Goal: Transaction & Acquisition: Purchase product/service

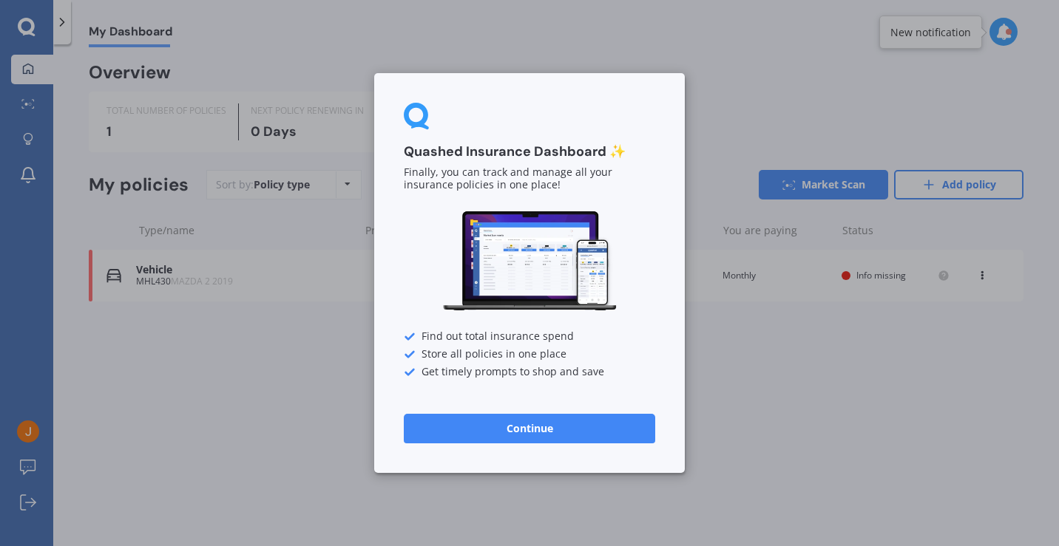
click at [523, 424] on button "Continue" at bounding box center [529, 429] width 251 height 30
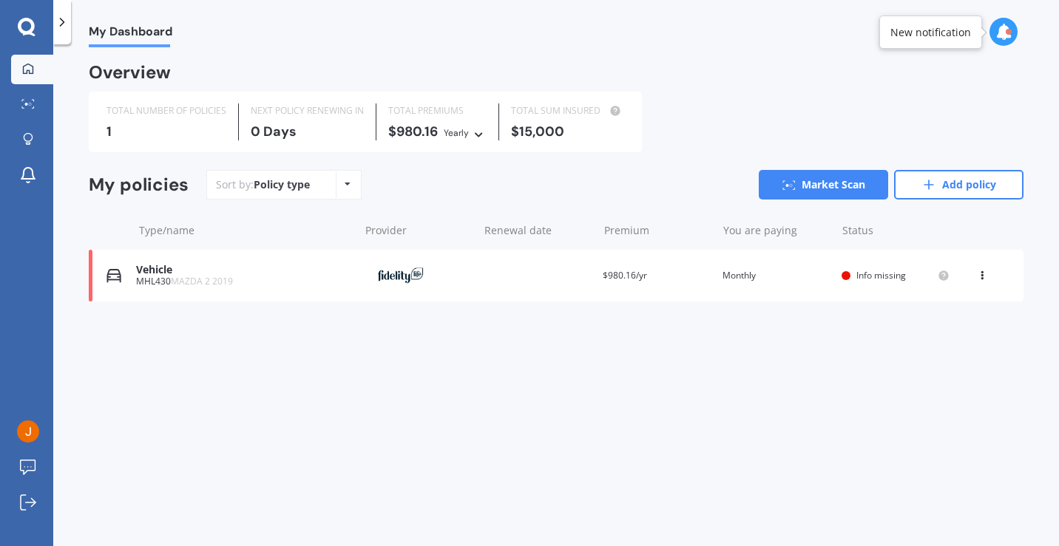
click at [449, 271] on div "Provider" at bounding box center [417, 276] width 108 height 28
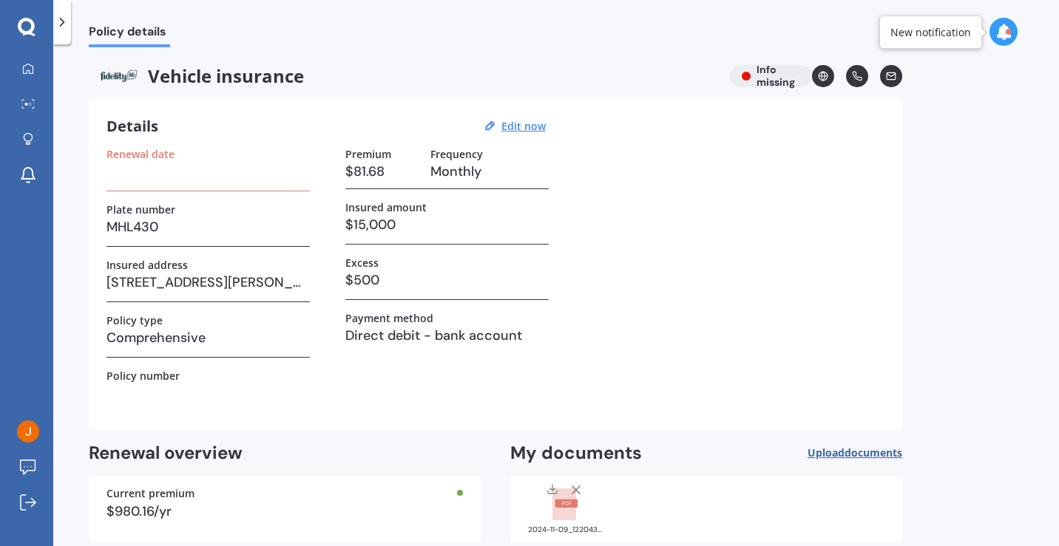
click at [162, 166] on h3 at bounding box center [207, 171] width 203 height 22
click at [509, 126] on u "Edit now" at bounding box center [523, 126] width 44 height 14
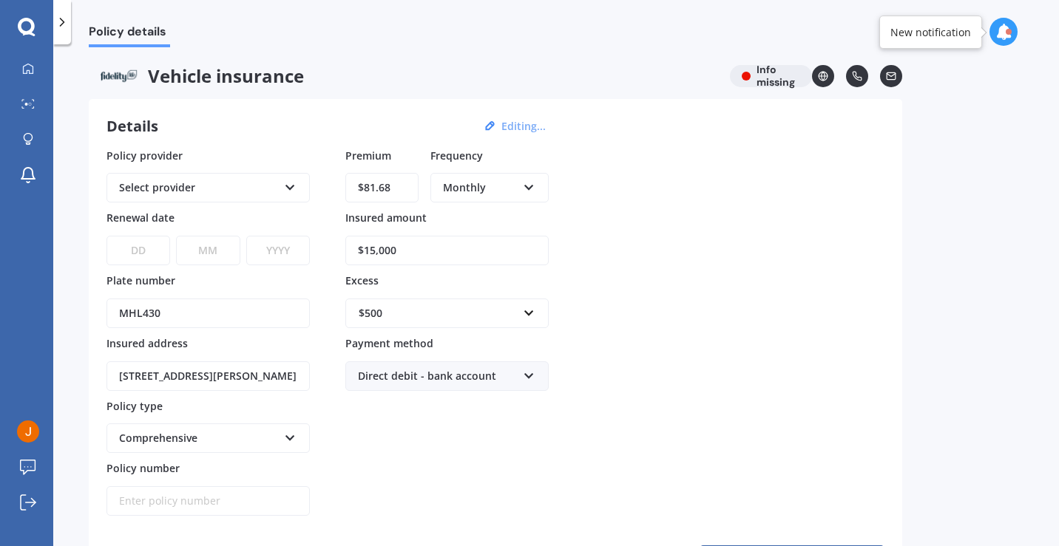
select select "27"
select select "08"
click at [291, 233] on div "DD 01 02 03 04 05 06 07 08 09 10 11 12 13 14 15 16 17 18 19 20 21 22 23 24 25 2…" at bounding box center [207, 241] width 203 height 48
select select "2025"
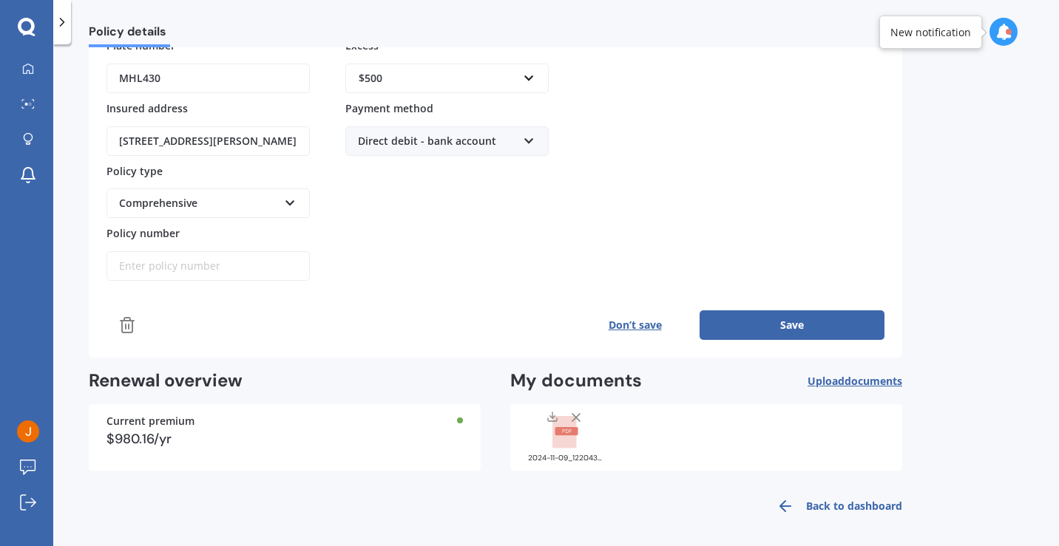
scroll to position [238, 0]
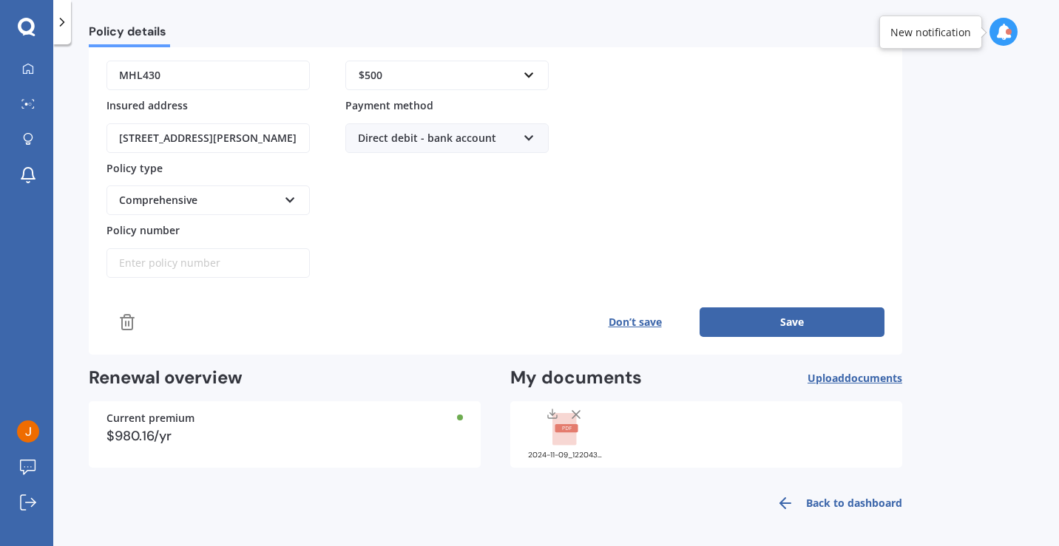
click at [753, 317] on button "Save" at bounding box center [791, 323] width 185 height 30
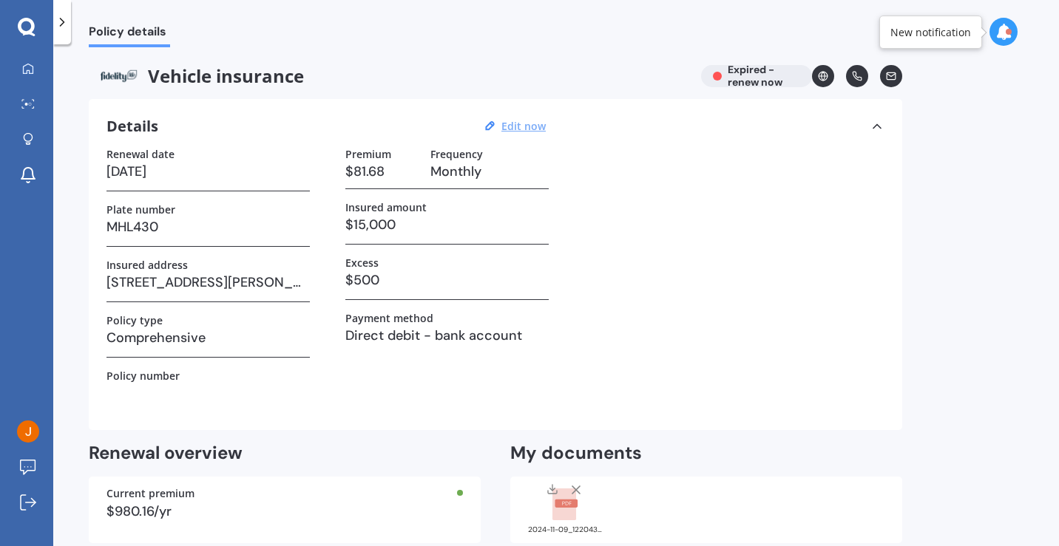
scroll to position [0, 0]
click at [64, 24] on icon at bounding box center [62, 22] width 15 height 15
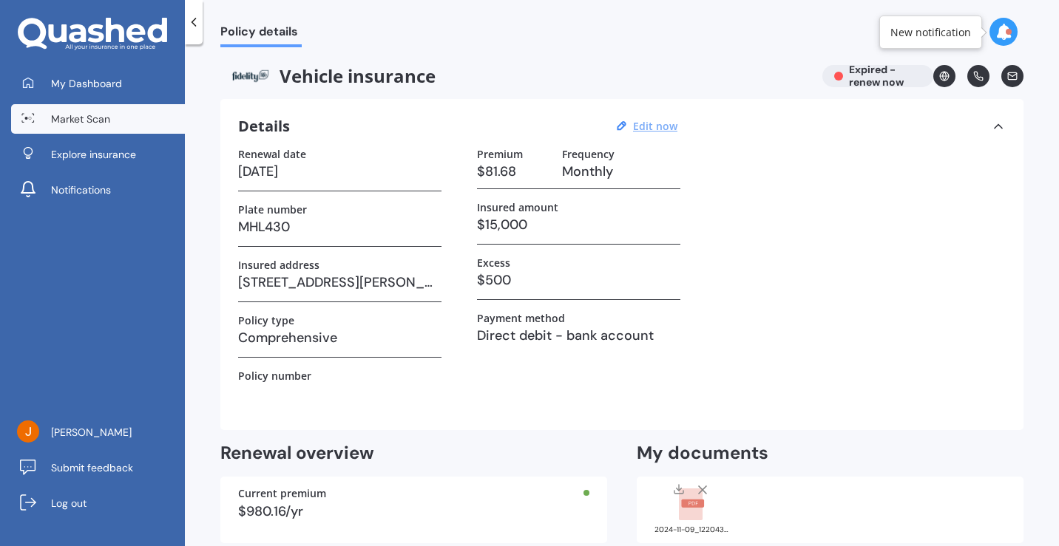
click at [84, 120] on span "Market Scan" at bounding box center [80, 119] width 59 height 15
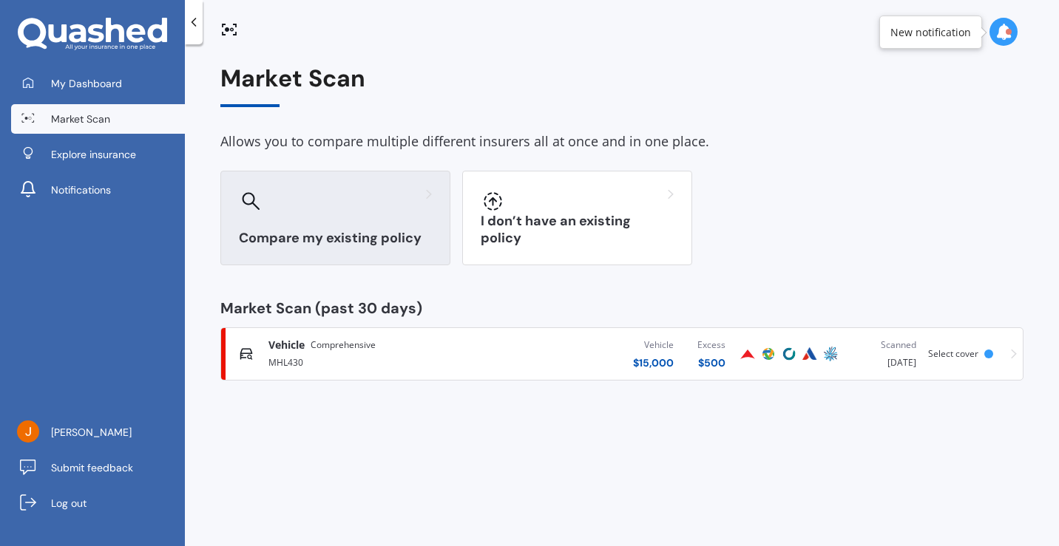
click at [344, 197] on div at bounding box center [335, 201] width 193 height 24
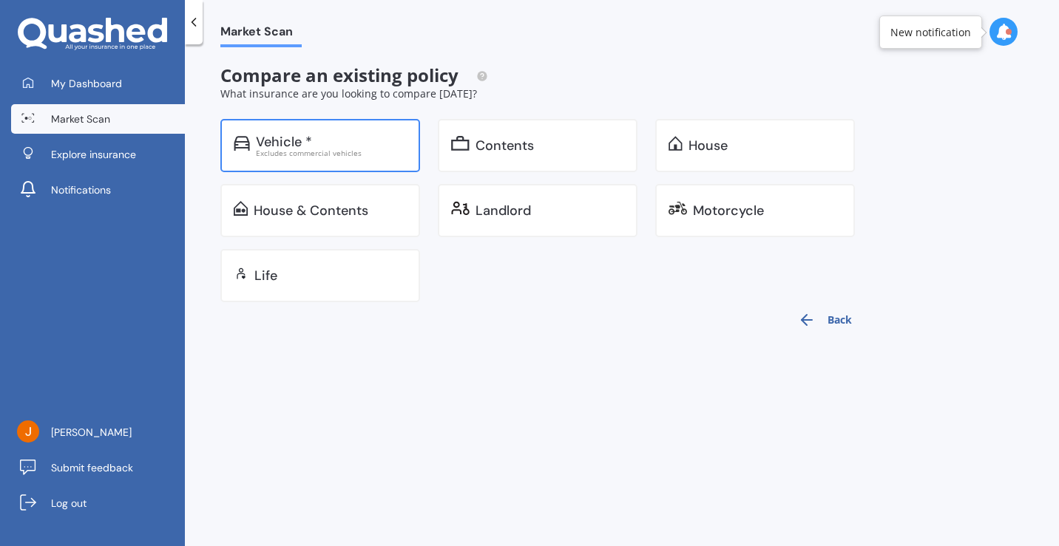
click at [271, 149] on div "Excludes commercial vehicles" at bounding box center [331, 152] width 151 height 7
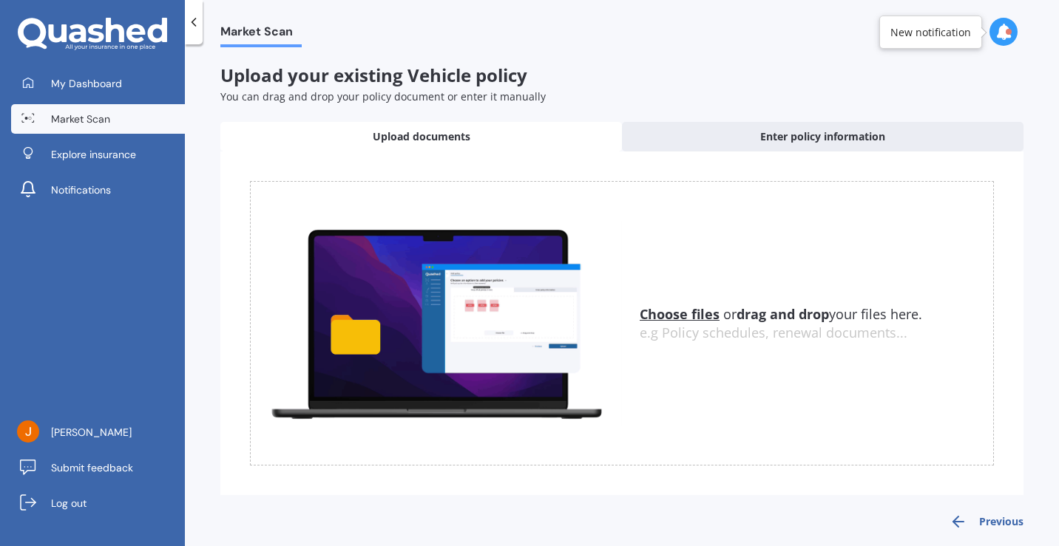
click at [988, 519] on button "Previous" at bounding box center [986, 522] width 74 height 18
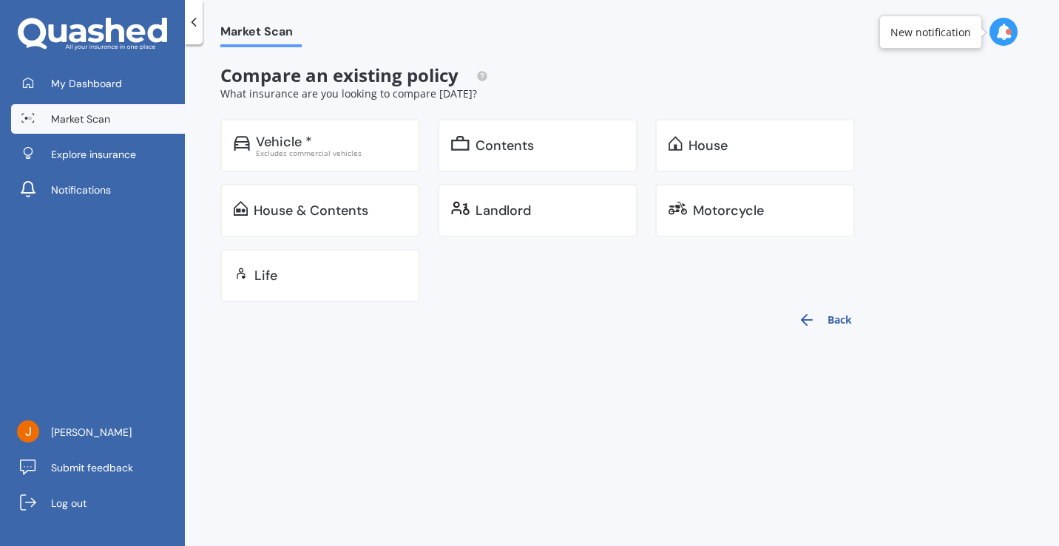
click at [831, 325] on button "Back" at bounding box center [825, 319] width 72 height 35
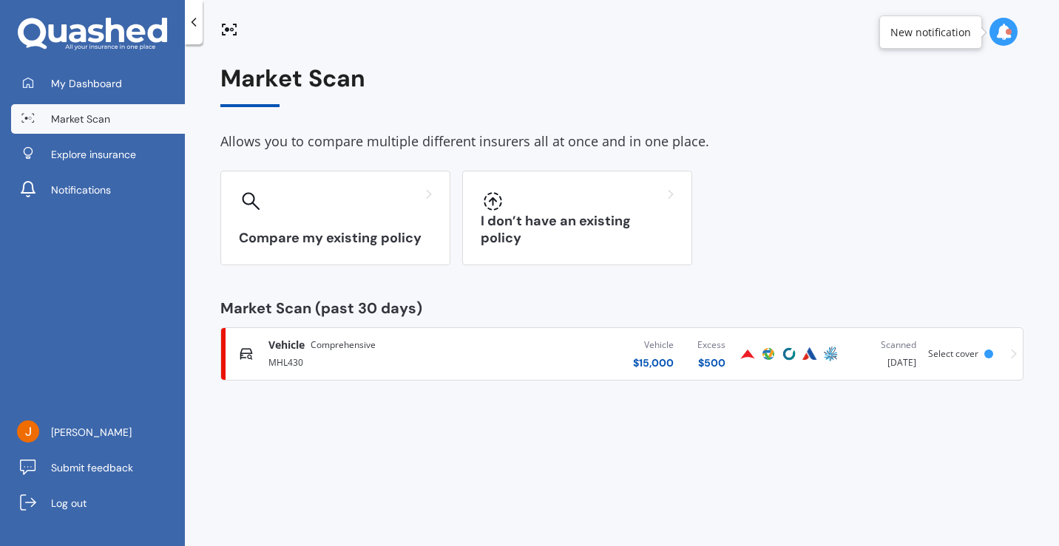
click at [487, 358] on div "MHL430" at bounding box center [378, 362] width 220 height 18
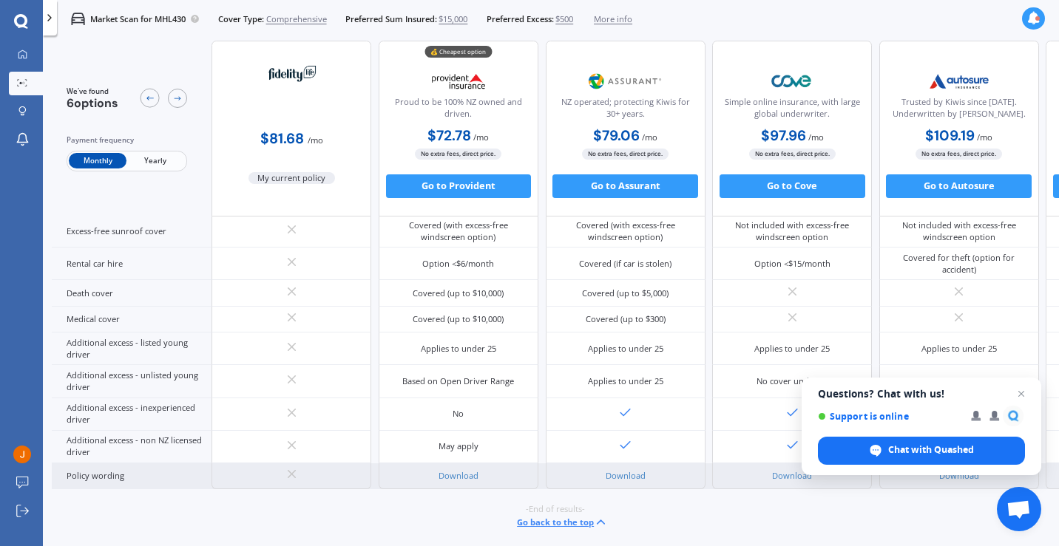
scroll to position [776, 0]
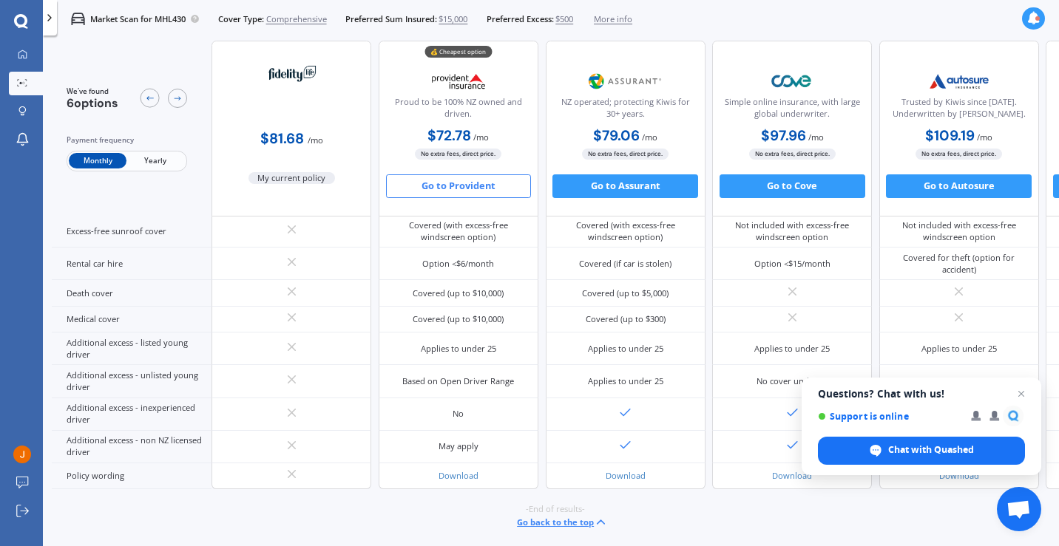
click at [447, 187] on button "Go to Provident" at bounding box center [459, 186] width 146 height 24
